Goal: Task Accomplishment & Management: Complete application form

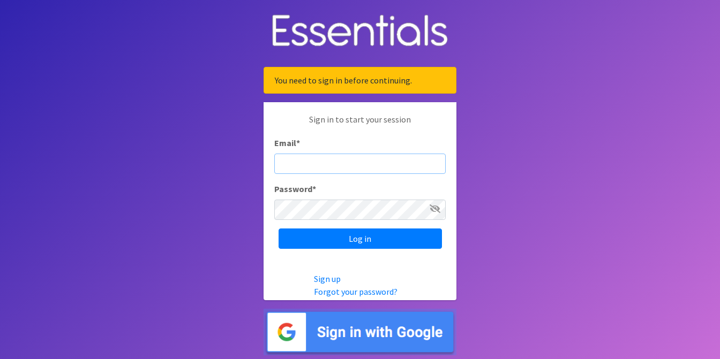
click at [332, 172] on input "Email *" at bounding box center [359, 164] width 171 height 20
type input "Ashley.Gardner@lfcs.org"
click at [279, 229] on input "Log in" at bounding box center [360, 239] width 163 height 20
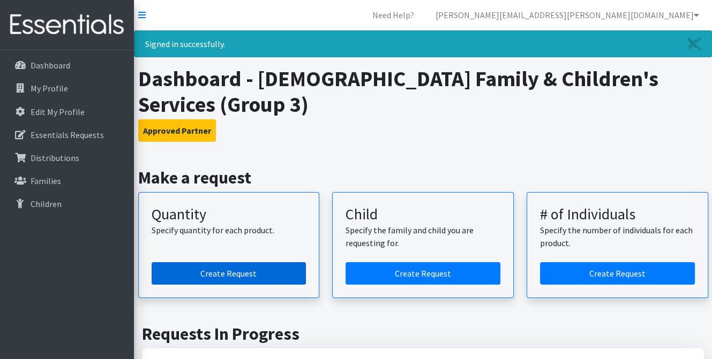
click at [272, 262] on link "Create Request" at bounding box center [229, 273] width 155 height 22
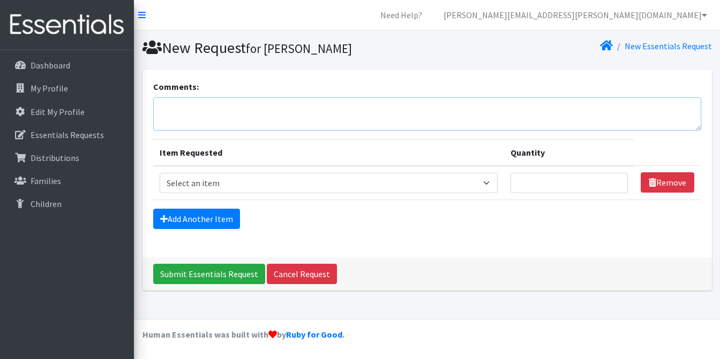
click at [216, 116] on textarea "Comments:" at bounding box center [427, 113] width 548 height 33
click at [236, 180] on select "Select an item Size 0/Newborn Size 1 Size 2 Size 3 Size 4 Size 5 Size 6 Size 7 …" at bounding box center [329, 183] width 339 height 20
select select "1095"
click at [160, 173] on select "Select an item Size 0/Newborn Size 1 Size 2 Size 3 Size 4 Size 5 Size 6 Size 7 …" at bounding box center [329, 183] width 339 height 20
click at [535, 180] on input "Quantity" at bounding box center [568, 183] width 117 height 20
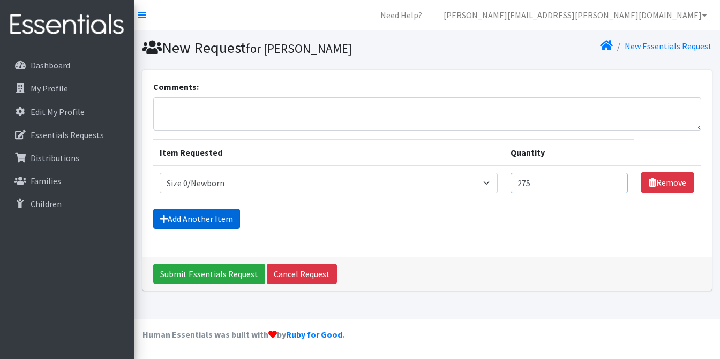
type input "275"
click at [221, 218] on link "Add Another Item" at bounding box center [196, 219] width 87 height 20
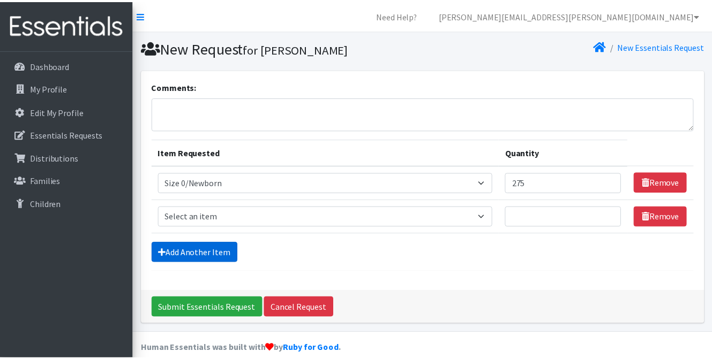
scroll to position [12, 0]
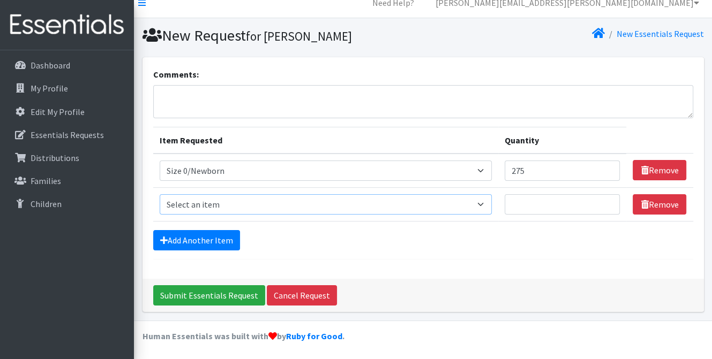
click at [211, 198] on select "Select an item Size 0/Newborn Size 1 Size 2 Size 3 Size 4 Size 5 Size 6 Size 7 …" at bounding box center [326, 204] width 332 height 20
select select "1090"
click at [160, 194] on select "Select an item Size 0/Newborn Size 1 Size 2 Size 3 Size 4 Size 5 Size 6 Size 7 …" at bounding box center [326, 204] width 332 height 20
click at [533, 199] on input "Quantity" at bounding box center [563, 204] width 116 height 20
type input "600"
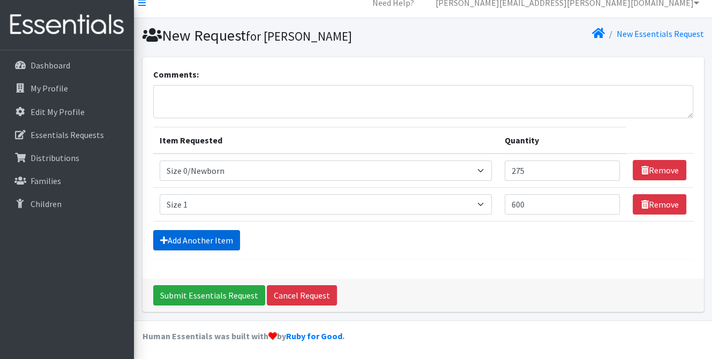
click at [204, 244] on link "Add Another Item" at bounding box center [196, 240] width 87 height 20
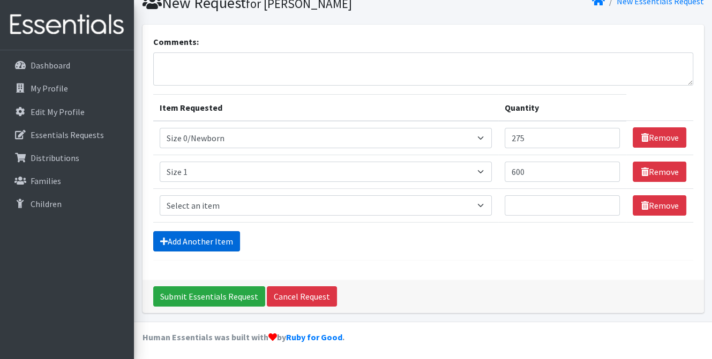
scroll to position [46, 0]
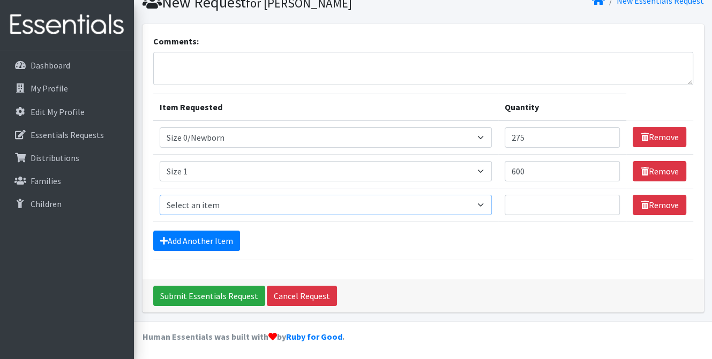
click at [210, 199] on select "Select an item Size 0/Newborn Size 1 Size 2 Size 3 Size 4 Size 5 Size 6 Size 7 …" at bounding box center [326, 205] width 332 height 20
select select "1091"
click at [160, 195] on select "Select an item Size 0/Newborn Size 1 Size 2 Size 3 Size 4 Size 5 Size 6 Size 7 …" at bounding box center [326, 205] width 332 height 20
click at [572, 205] on input "Quantity" at bounding box center [563, 205] width 116 height 20
click at [656, 205] on link "Remove" at bounding box center [660, 205] width 54 height 20
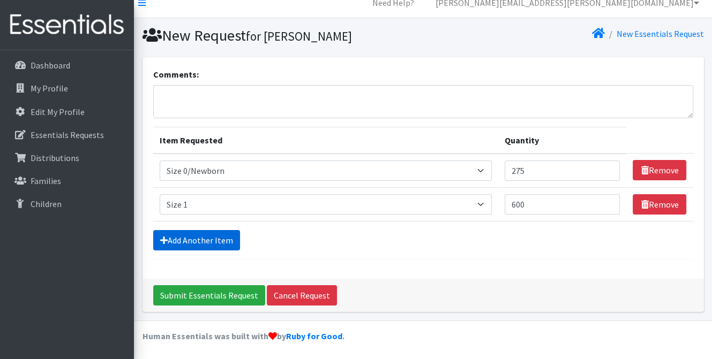
drag, startPoint x: 208, startPoint y: 244, endPoint x: 207, endPoint y: 238, distance: 5.5
click at [207, 244] on link "Add Another Item" at bounding box center [196, 240] width 87 height 20
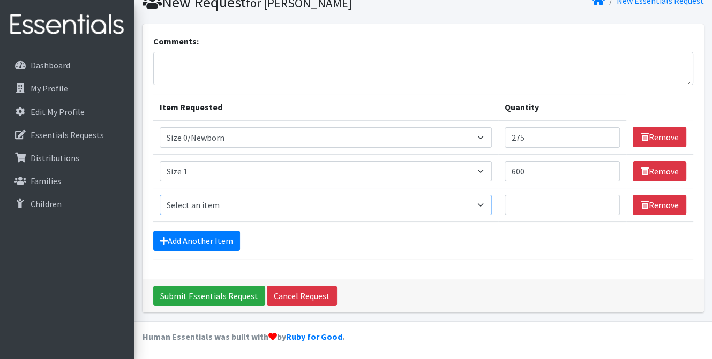
click at [210, 198] on select "Select an item Size 0/Newborn Size 1 Size 2 Size 3 Size 4 Size 5 Size 6 Size 7 …" at bounding box center [326, 205] width 332 height 20
select select "1094"
click at [160, 195] on select "Select an item Size 0/Newborn Size 1 Size 2 Size 3 Size 4 Size 5 Size 6 Size 7 …" at bounding box center [326, 205] width 332 height 20
click at [551, 203] on input "Quantity" at bounding box center [563, 205] width 116 height 20
type input "325"
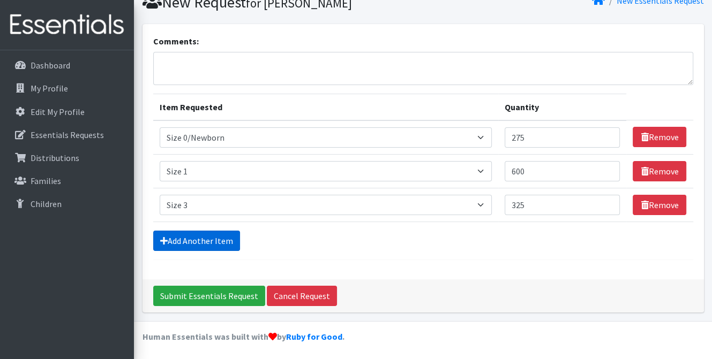
click at [224, 240] on link "Add Another Item" at bounding box center [196, 241] width 87 height 20
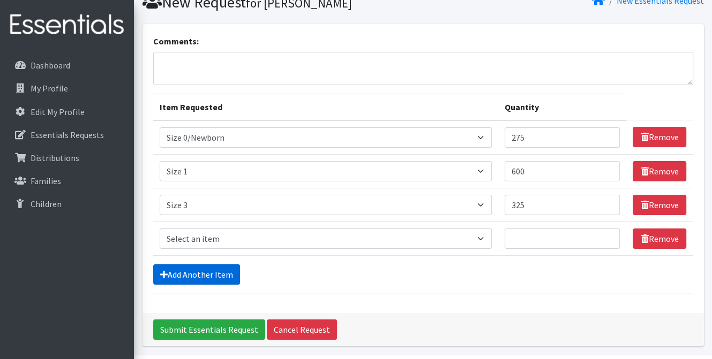
scroll to position [79, 0]
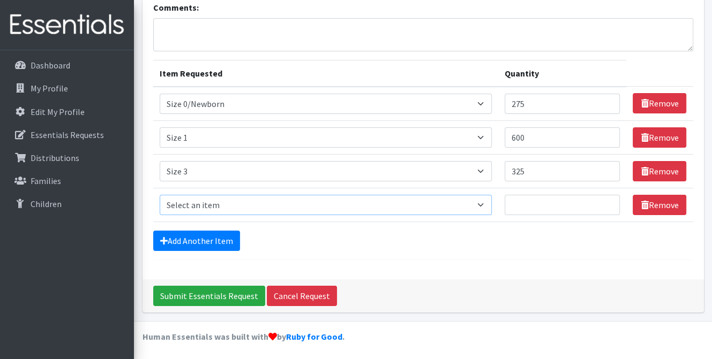
click at [231, 199] on select "Select an item Size 0/Newborn Size 1 Size 2 Size 3 Size 4 Size 5 Size 6 Size 7 …" at bounding box center [326, 205] width 332 height 20
select select "1097"
click at [160, 195] on select "Select an item Size 0/Newborn Size 1 Size 2 Size 3 Size 4 Size 5 Size 6 Size 7 …" at bounding box center [326, 205] width 332 height 20
click at [617, 212] on input "Quantity" at bounding box center [563, 205] width 116 height 20
type input "1125"
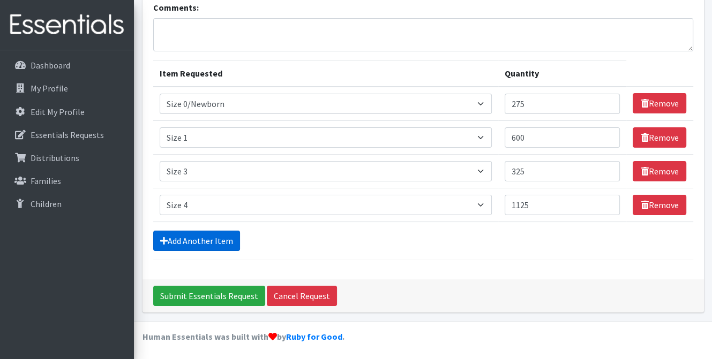
click at [159, 239] on link "Add Another Item" at bounding box center [196, 241] width 87 height 20
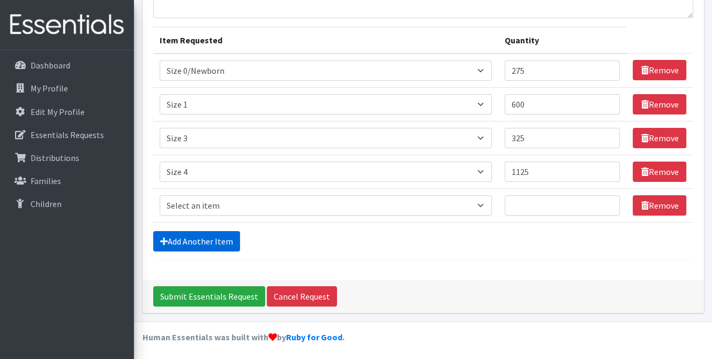
scroll to position [113, 0]
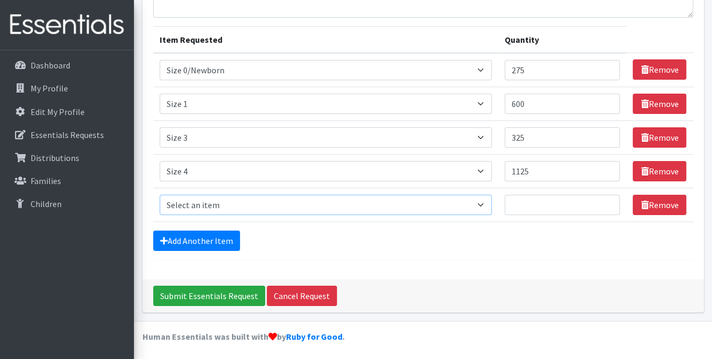
click at [182, 206] on select "Select an item Size 0/Newborn Size 1 Size 2 Size 3 Size 4 Size 5 Size 6 Size 7 …" at bounding box center [326, 205] width 332 height 20
select select "1098"
click at [160, 195] on select "Select an item Size 0/Newborn Size 1 Size 2 Size 3 Size 4 Size 5 Size 6 Size 7 …" at bounding box center [326, 205] width 332 height 20
click at [555, 205] on input "Quantity" at bounding box center [563, 205] width 116 height 20
type input "875"
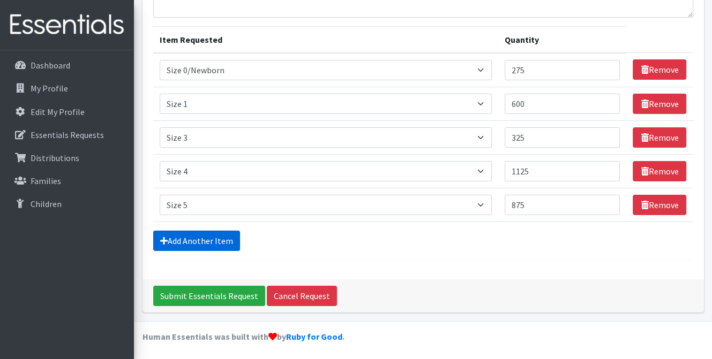
click at [206, 236] on link "Add Another Item" at bounding box center [196, 241] width 87 height 20
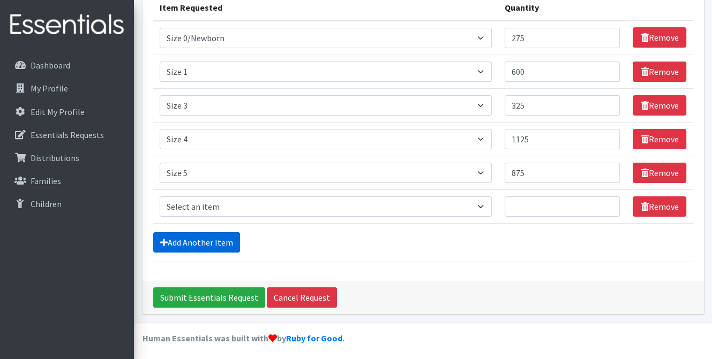
scroll to position [147, 0]
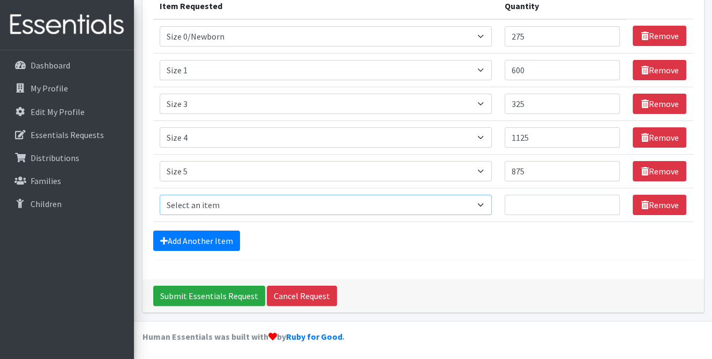
click at [211, 212] on select "Select an item Size 0/Newborn Size 1 Size 2 Size 3 Size 4 Size 5 Size 6 Size 7 …" at bounding box center [326, 205] width 332 height 20
select select "1100"
click at [160, 195] on select "Select an item Size 0/Newborn Size 1 Size 2 Size 3 Size 4 Size 5 Size 6 Size 7 …" at bounding box center [326, 205] width 332 height 20
click at [539, 199] on input "Quantity" at bounding box center [563, 205] width 116 height 20
type input "650"
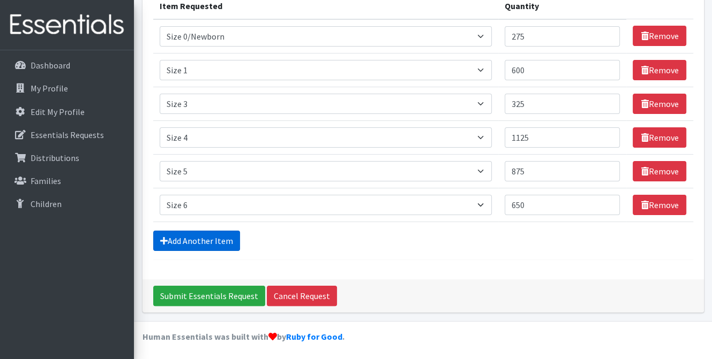
click at [210, 247] on link "Add Another Item" at bounding box center [196, 241] width 87 height 20
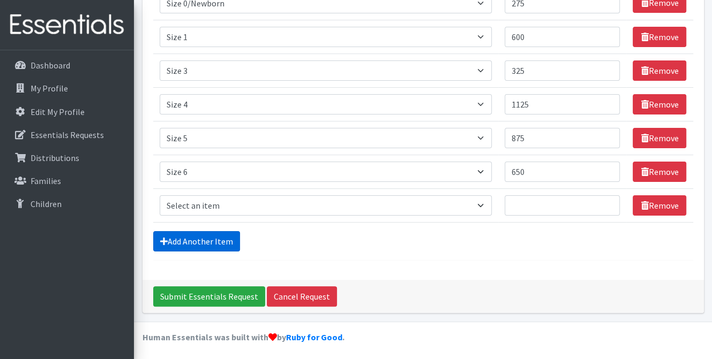
scroll to position [180, 0]
click at [219, 212] on select "Select an item Size 0/Newborn Size 1 Size 2 Size 3 Size 4 Size 5 Size 6 Size 7 …" at bounding box center [326, 206] width 332 height 20
select select "6073"
click at [160, 196] on select "Select an item Size 0/Newborn Size 1 Size 2 Size 3 Size 4 Size 5 Size 6 Size 7 …" at bounding box center [326, 206] width 332 height 20
click at [523, 196] on input "Quantity" at bounding box center [563, 206] width 116 height 20
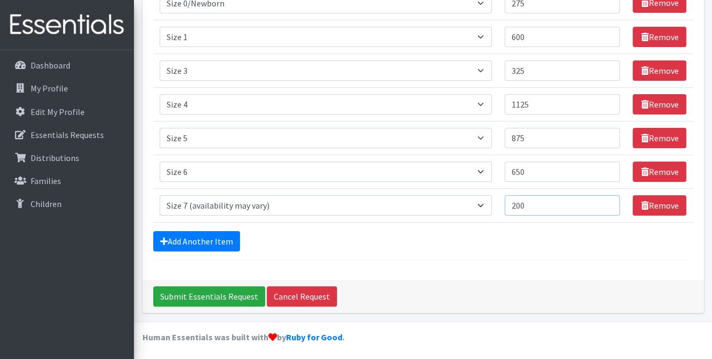
type input "200"
click at [239, 236] on div "Add Another Item" at bounding box center [423, 241] width 540 height 20
click at [230, 237] on link "Add Another Item" at bounding box center [196, 241] width 87 height 20
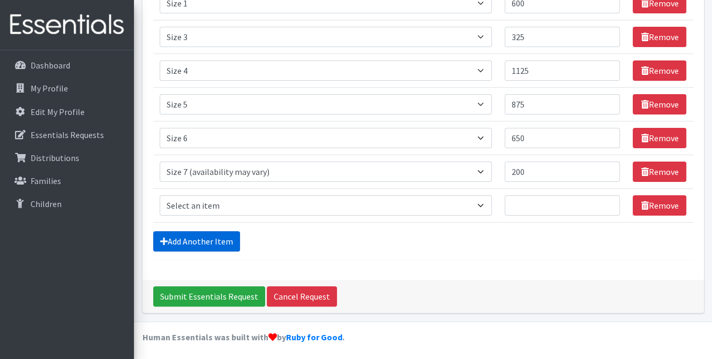
scroll to position [214, 0]
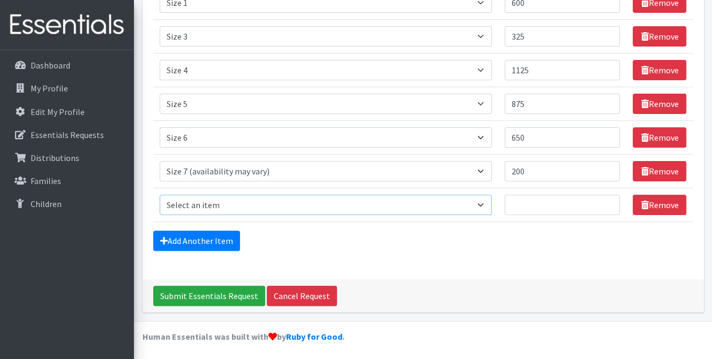
click at [231, 211] on select "Select an item Size 0/Newborn Size 1 Size 2 Size 3 Size 4 Size 5 Size 6 Size 7 …" at bounding box center [326, 205] width 332 height 20
select select "1105"
click at [160, 195] on select "Select an item Size 0/Newborn Size 1 Size 2 Size 3 Size 4 Size 5 Size 6 Size 7 …" at bounding box center [326, 205] width 332 height 20
click at [522, 210] on input "Quantity" at bounding box center [563, 205] width 116 height 20
type input "140"
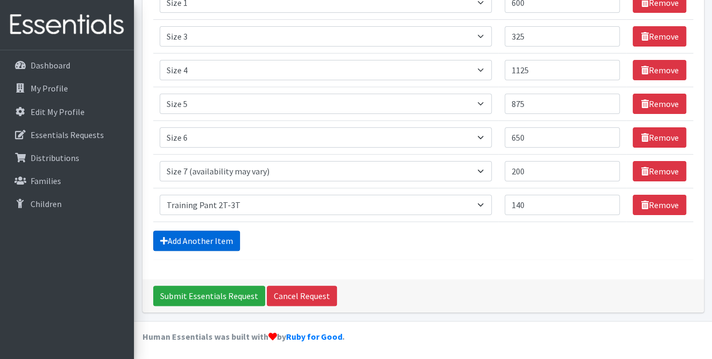
click at [159, 237] on link "Add Another Item" at bounding box center [196, 241] width 87 height 20
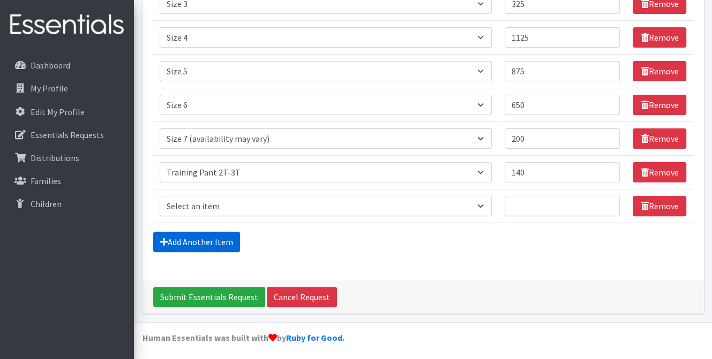
scroll to position [247, 0]
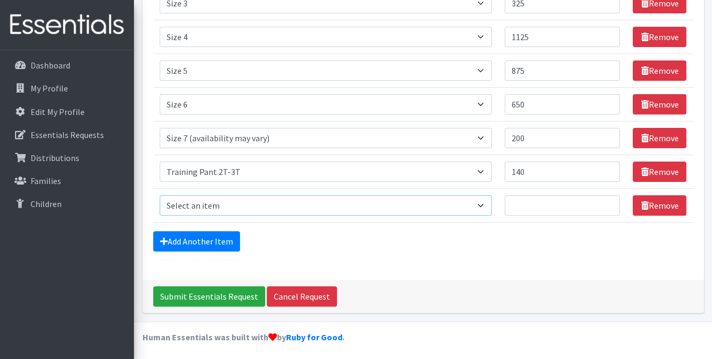
click at [193, 210] on select "Select an item Size 0/Newborn Size 1 Size 2 Size 3 Size 4 Size 5 Size 6 Size 7 …" at bounding box center [326, 206] width 332 height 20
select select "1107"
click at [160, 196] on select "Select an item Size 0/Newborn Size 1 Size 2 Size 3 Size 4 Size 5 Size 6 Size 7 …" at bounding box center [326, 206] width 332 height 20
click at [529, 207] on input "Quantity" at bounding box center [563, 206] width 116 height 20
type input "60"
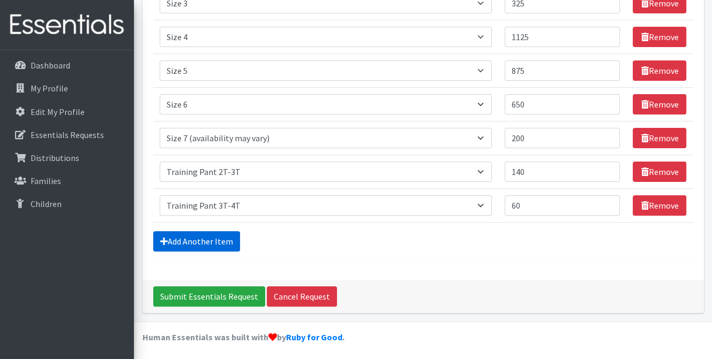
click at [231, 236] on link "Add Another Item" at bounding box center [196, 241] width 87 height 20
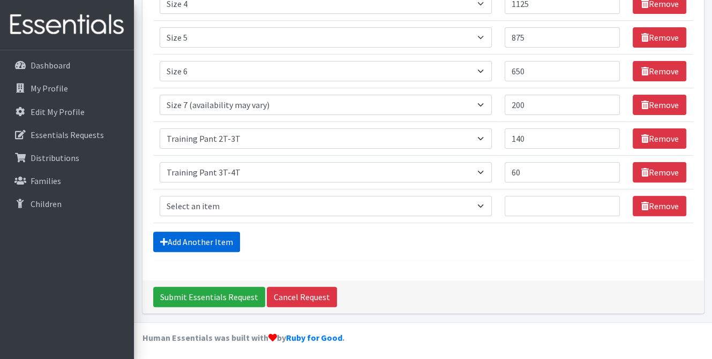
scroll to position [281, 0]
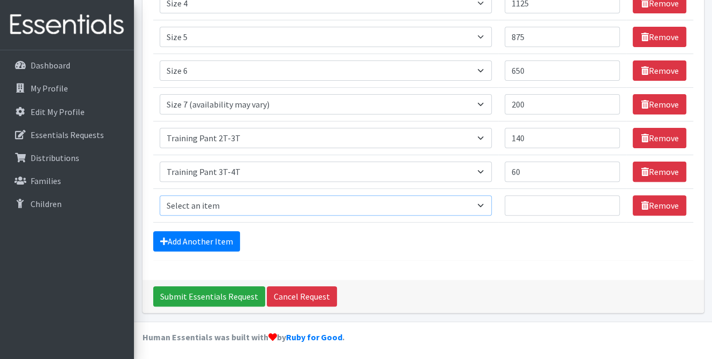
click at [234, 212] on select "Select an item Size 0/Newborn Size 1 Size 2 Size 3 Size 4 Size 5 Size 6 Size 7 …" at bounding box center [326, 206] width 332 height 20
select select "1093"
click at [160, 196] on select "Select an item Size 0/Newborn Size 1 Size 2 Size 3 Size 4 Size 5 Size 6 Size 7 …" at bounding box center [326, 206] width 332 height 20
click at [596, 208] on input "Quantity" at bounding box center [563, 206] width 116 height 20
type input "100"
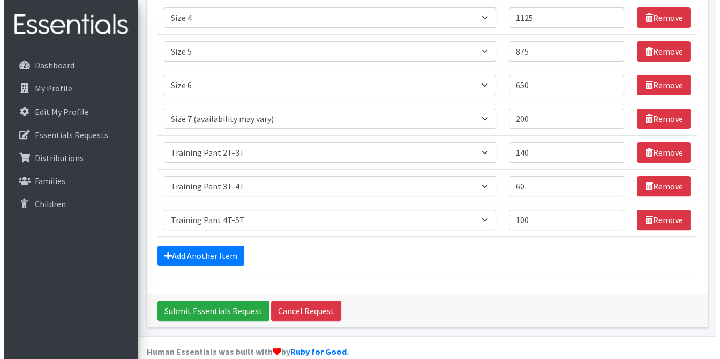
scroll to position [268, 0]
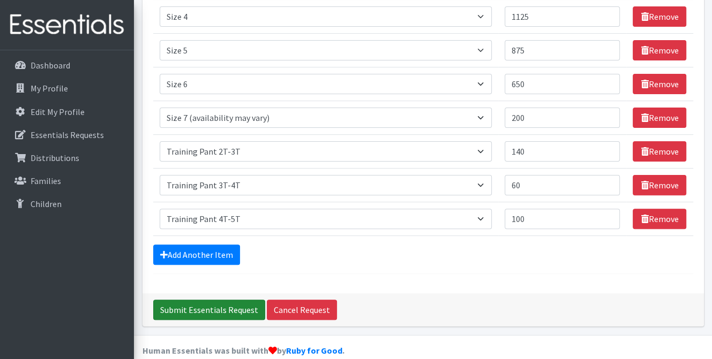
click at [230, 307] on input "Submit Essentials Request" at bounding box center [209, 310] width 112 height 20
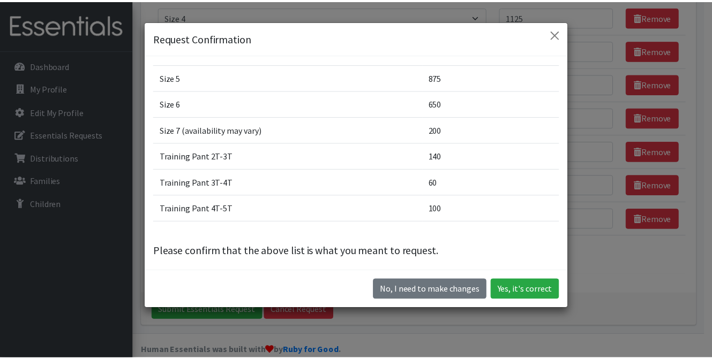
scroll to position [136, 0]
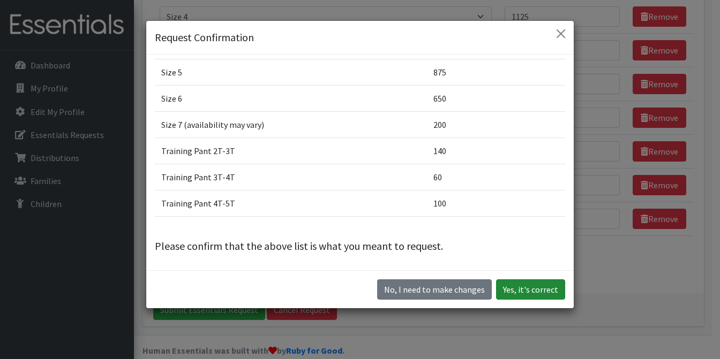
click at [523, 294] on button "Yes, it's correct" at bounding box center [530, 290] width 69 height 20
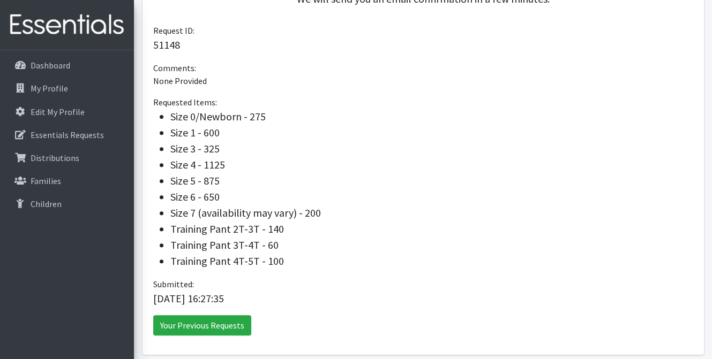
scroll to position [364, 0]
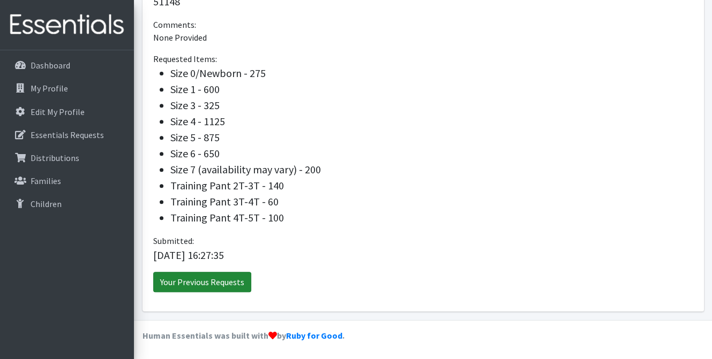
click at [209, 278] on link "Your Previous Requests" at bounding box center [202, 282] width 98 height 20
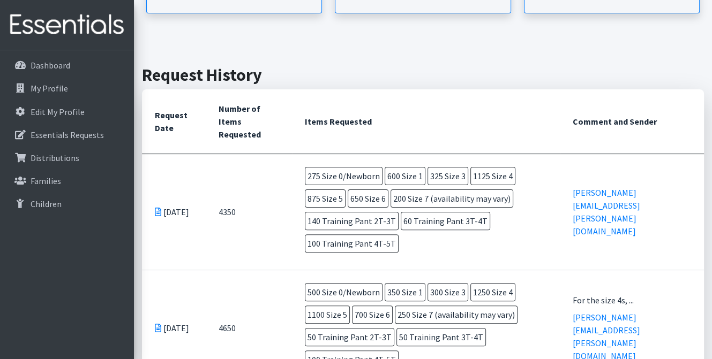
scroll to position [268, 0]
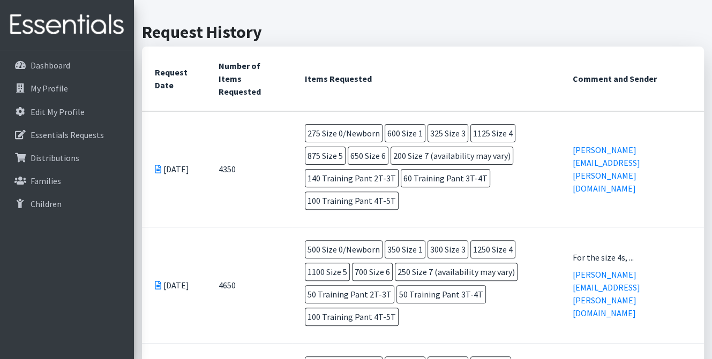
click at [199, 253] on td "[DATE]" at bounding box center [174, 285] width 64 height 116
click at [166, 237] on td "[DATE]" at bounding box center [174, 285] width 64 height 116
click at [168, 243] on td "[DATE]" at bounding box center [174, 285] width 64 height 116
click at [155, 281] on icon at bounding box center [158, 285] width 6 height 9
click at [160, 281] on icon at bounding box center [158, 285] width 6 height 9
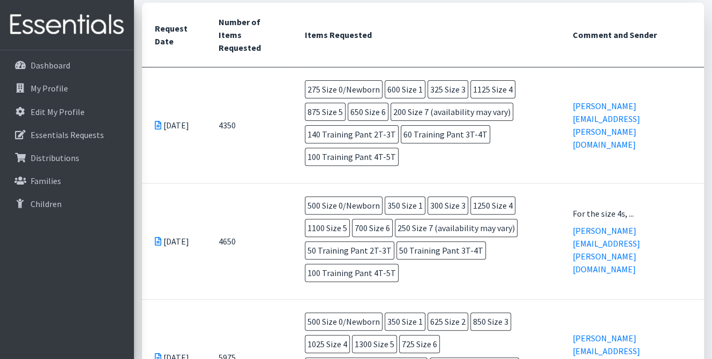
scroll to position [375, 0]
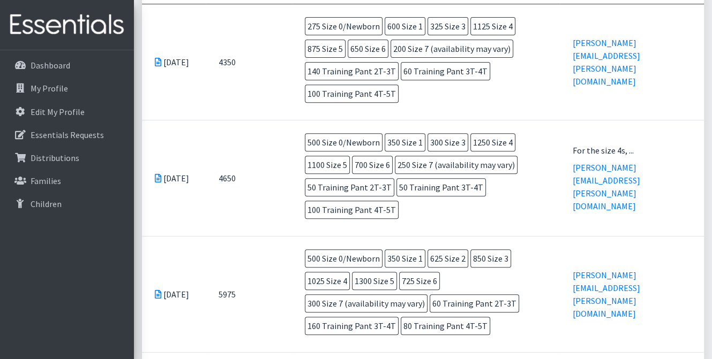
click at [653, 120] on td "For the size 4s, ... [PERSON_NAME][EMAIL_ADDRESS][PERSON_NAME][DOMAIN_NAME]" at bounding box center [632, 178] width 144 height 116
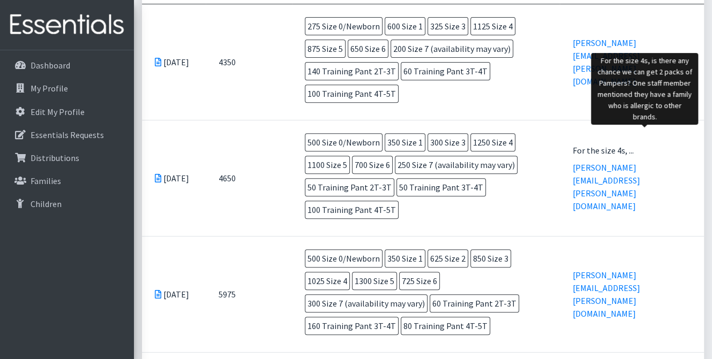
click at [631, 144] on div "For the size 4s, ..." at bounding box center [632, 150] width 118 height 13
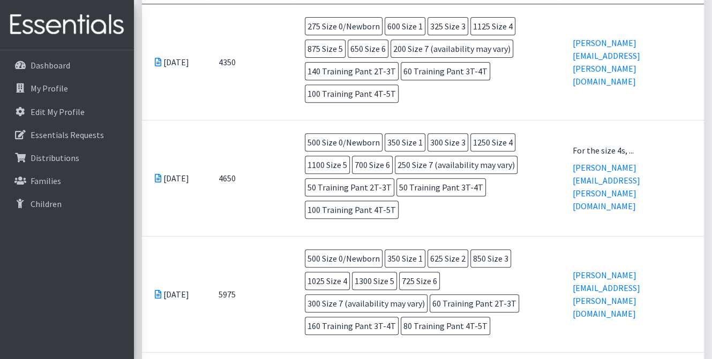
click at [634, 120] on td "For the size 4s, ... [PERSON_NAME][EMAIL_ADDRESS][PERSON_NAME][DOMAIN_NAME]" at bounding box center [632, 178] width 144 height 116
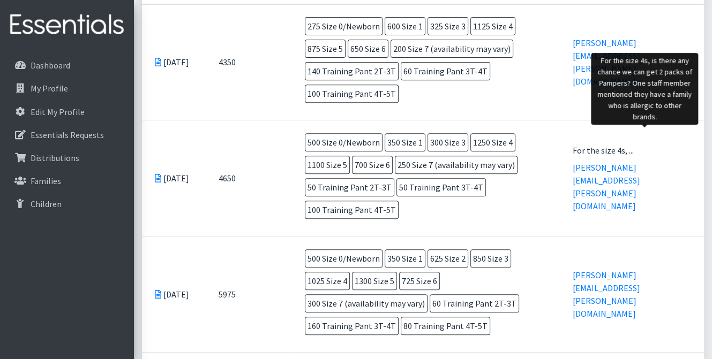
click at [632, 144] on div "For the size 4s, ..." at bounding box center [632, 150] width 118 height 13
drag, startPoint x: 606, startPoint y: 137, endPoint x: 688, endPoint y: 139, distance: 81.4
click at [688, 144] on div "For the size 4s, ..." at bounding box center [632, 150] width 118 height 13
